Goal: Information Seeking & Learning: Learn about a topic

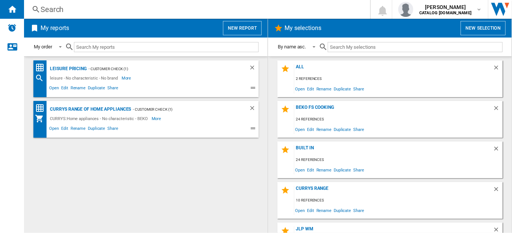
click at [52, 9] on div "Search" at bounding box center [196, 9] width 310 height 11
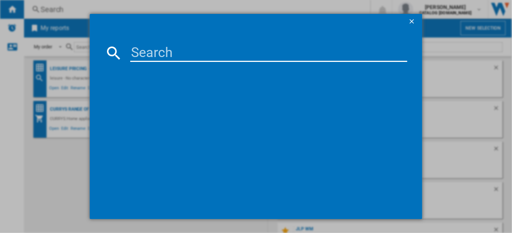
click at [162, 53] on input at bounding box center [269, 53] width 278 height 18
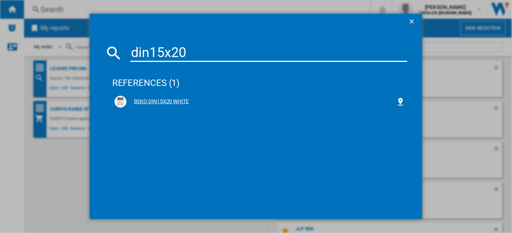
type input "din15x20"
click at [165, 103] on div "BEKO DIN15X20 WHITE" at bounding box center [262, 102] width 270 height 8
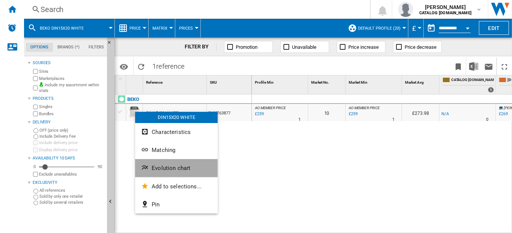
click at [167, 171] on span "Evolution chart" at bounding box center [171, 168] width 39 height 7
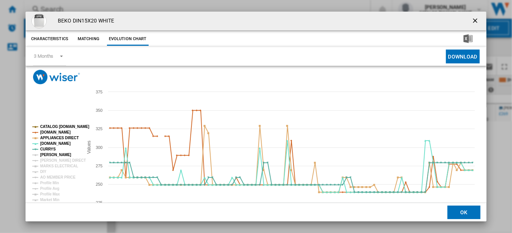
click at [45, 153] on tspan "[PERSON_NAME]" at bounding box center [55, 155] width 31 height 4
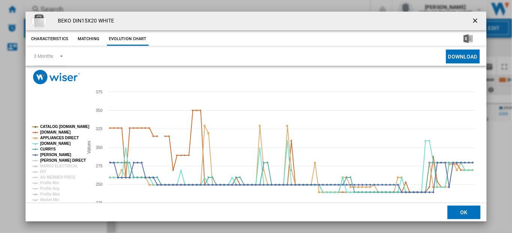
click at [49, 159] on tspan "[PERSON_NAME] DIRECT" at bounding box center [63, 161] width 46 height 4
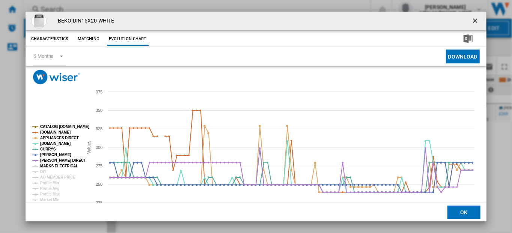
click at [49, 165] on tspan "MARKS ELECTRICAL" at bounding box center [59, 166] width 38 height 4
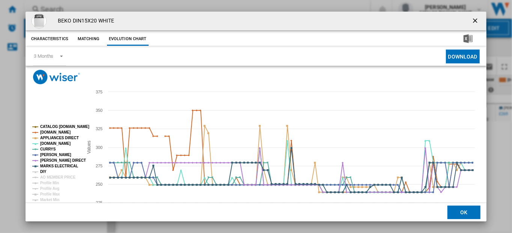
click at [43, 172] on tspan "DIY" at bounding box center [43, 172] width 6 height 4
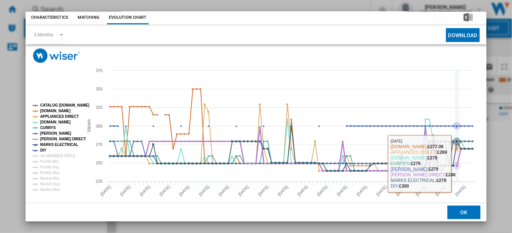
scroll to position [32, 0]
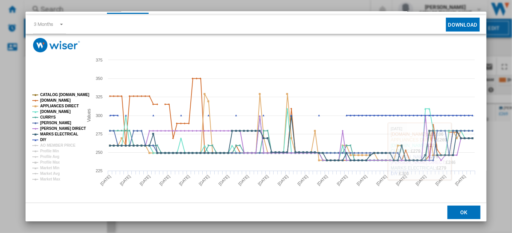
drag, startPoint x: 495, startPoint y: 183, endPoint x: 494, endPoint y: 167, distance: 16.2
click at [495, 183] on div "BEKO DIN15X20 WHITE Characteristics Matching Evolution chart price -£1 delivery…" at bounding box center [256, 116] width 512 height 233
